Goal: Information Seeking & Learning: Learn about a topic

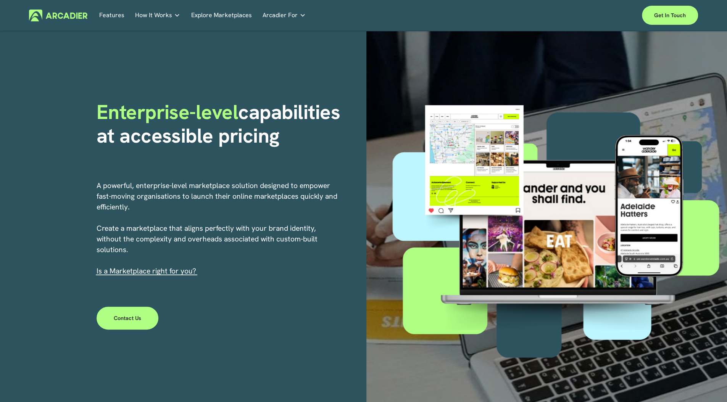
click at [114, 18] on link "Features" at bounding box center [111, 16] width 25 height 12
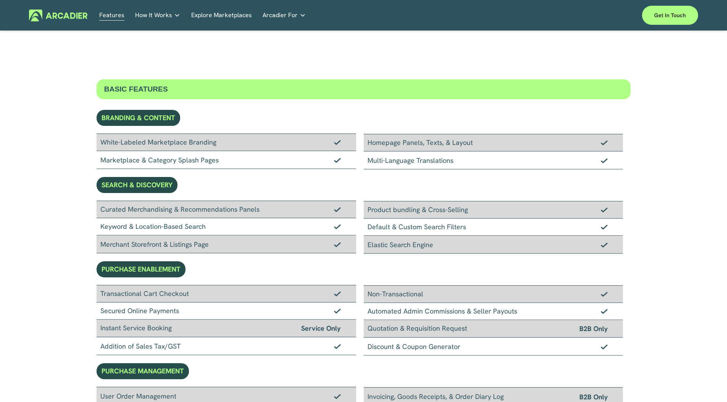
drag, startPoint x: 121, startPoint y: 112, endPoint x: 286, endPoint y: 153, distance: 169.8
click at [471, 154] on div "Multi-Language Translations" at bounding box center [493, 160] width 259 height 18
drag, startPoint x: 127, startPoint y: 84, endPoint x: 162, endPoint y: 76, distance: 35.1
click at [158, 84] on div "BASIC FEATURES" at bounding box center [364, 89] width 534 height 20
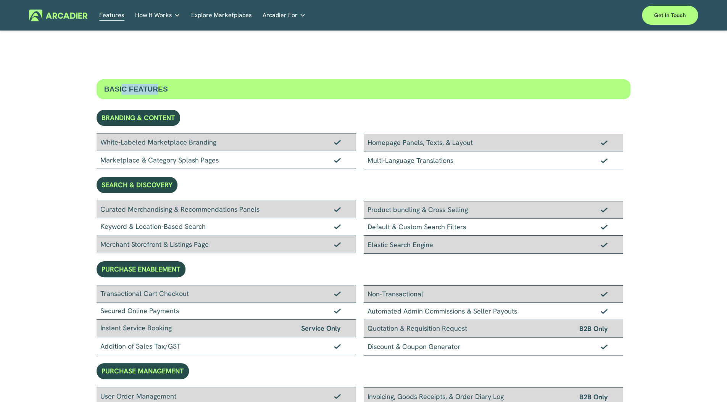
click at [0, 0] on p "Building the world’s most powerful enterprise digital marketplace." at bounding box center [0, 0] width 0 height 0
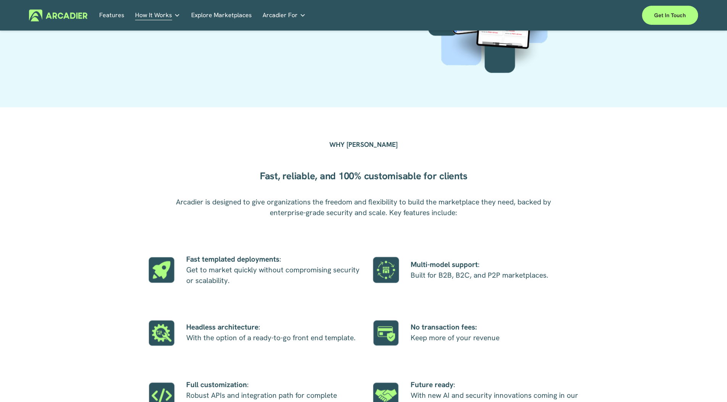
scroll to position [610, 0]
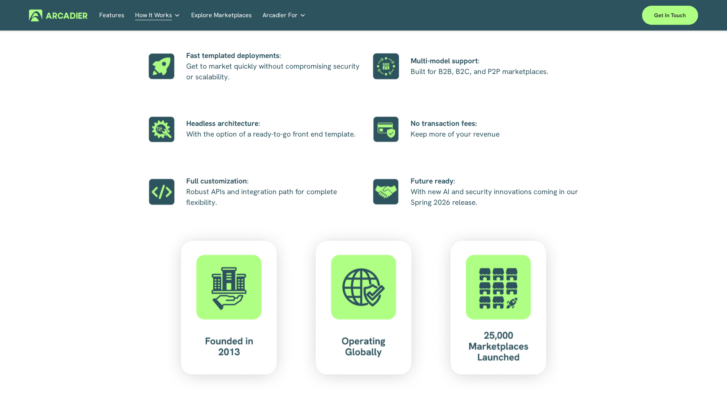
click at [222, 15] on link "Explore Marketplaces" at bounding box center [221, 16] width 61 height 12
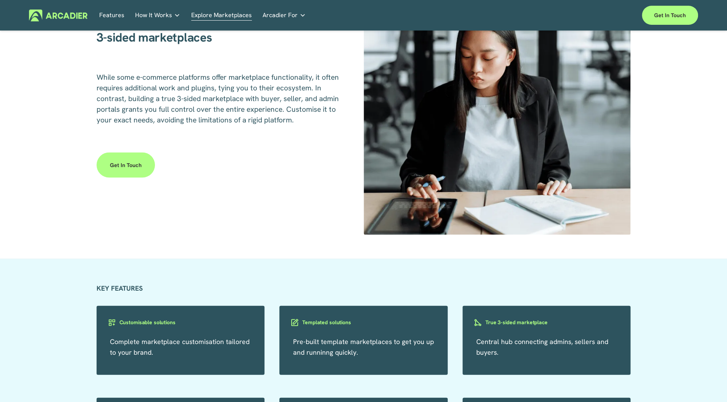
scroll to position [1322, 0]
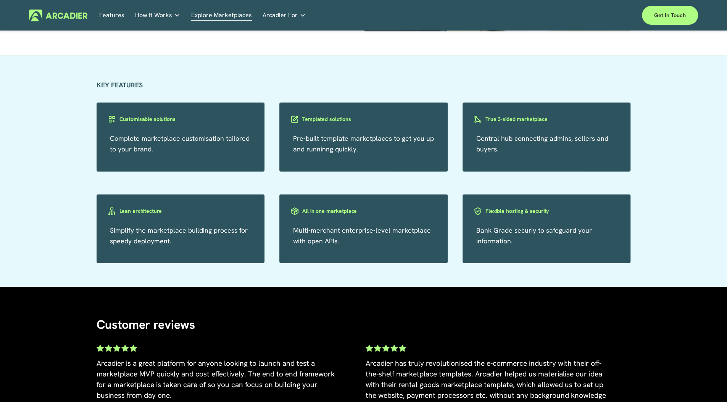
click at [0, 0] on p "Intuitive marketplaces tailored to your business needs." at bounding box center [0, 0] width 0 height 0
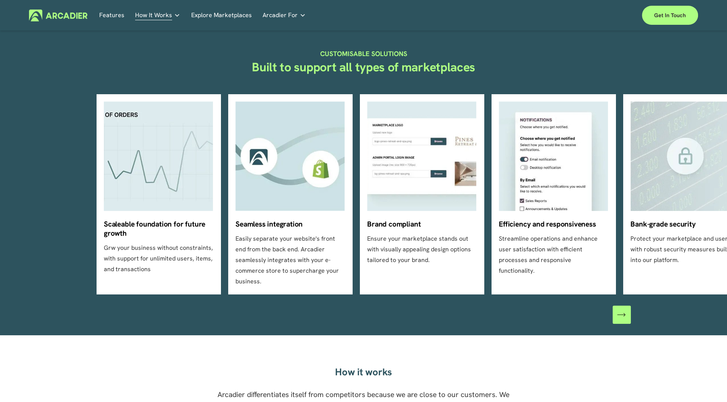
click at [619, 310] on icon "\a \a \a Next\a \a" at bounding box center [621, 314] width 8 height 8
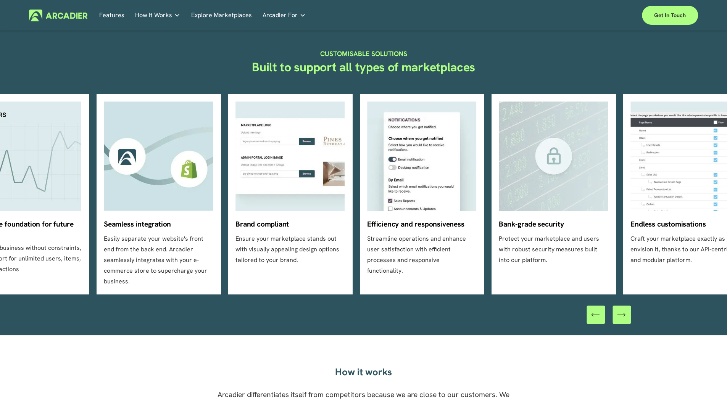
click at [619, 310] on icon "\a \a \a Next\a \a" at bounding box center [621, 314] width 8 height 8
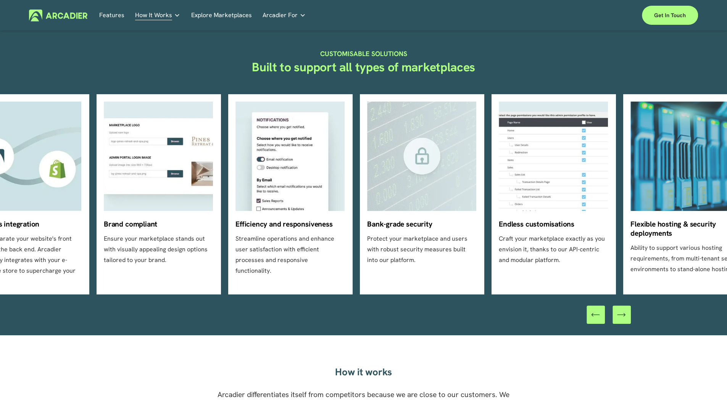
click at [619, 310] on icon "\a \a \a Next\a \a" at bounding box center [621, 314] width 8 height 8
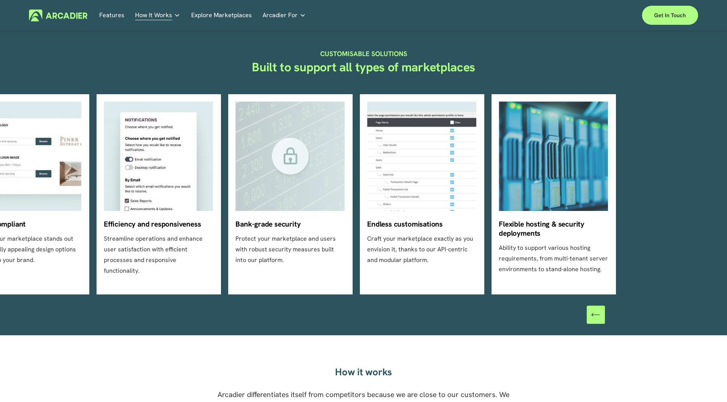
click at [619, 306] on div at bounding box center [608, 315] width 44 height 18
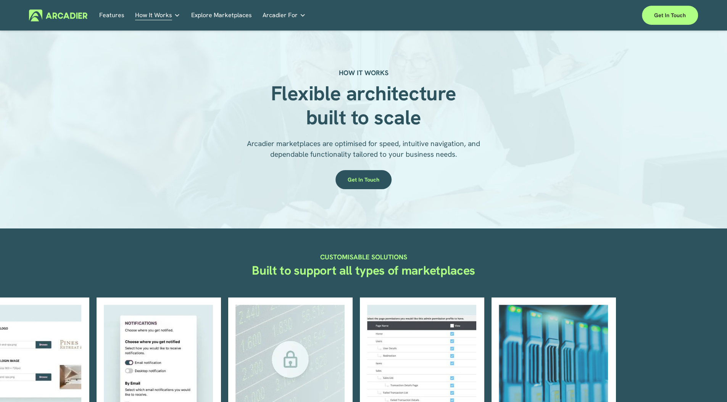
click at [170, 360] on ul "Scaleable foundation for future growth Grw your business without constraints, w…" at bounding box center [364, 398] width 534 height 200
